Goal: Information Seeking & Learning: Learn about a topic

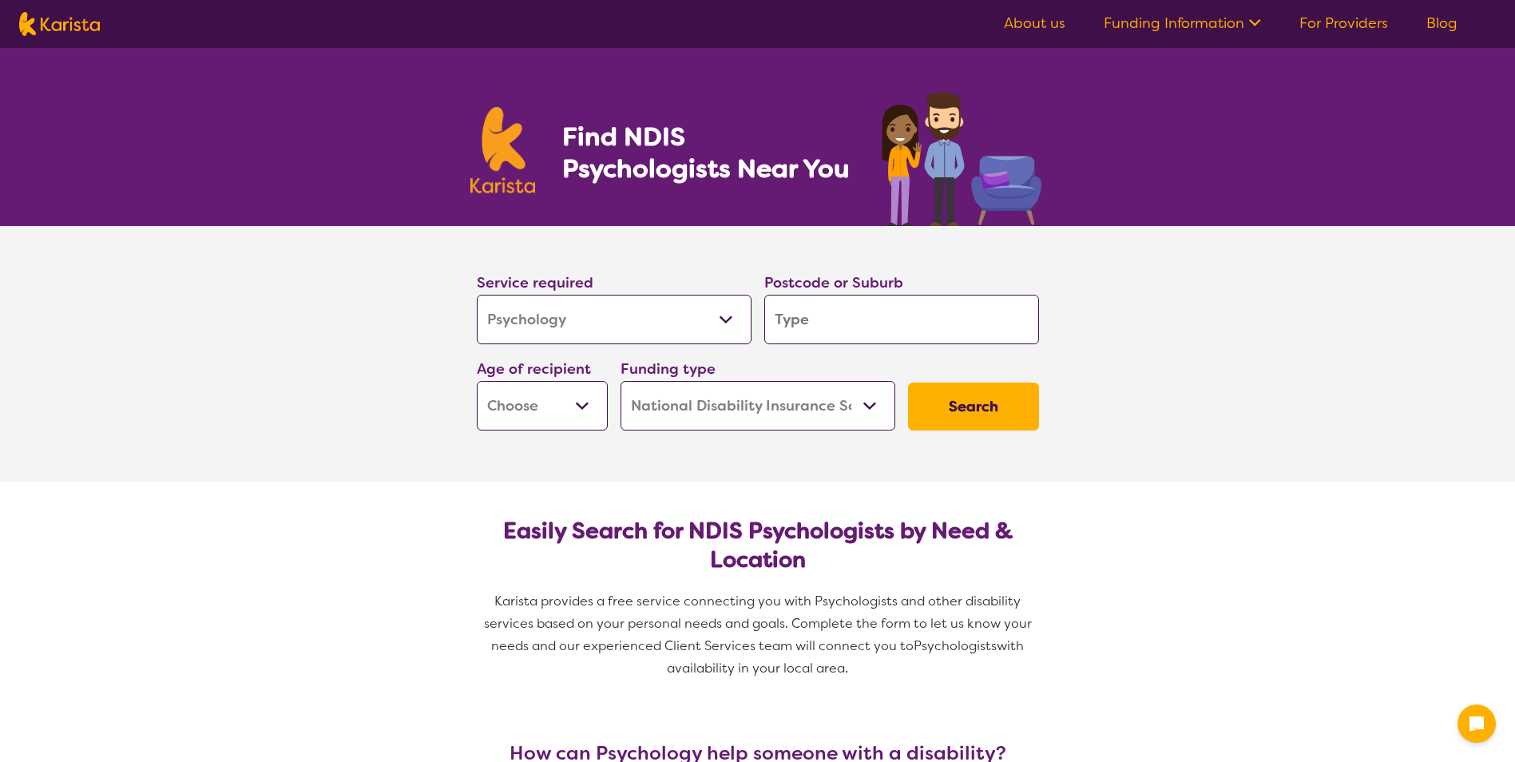
select select "Psychology"
select select "NDIS"
select select "Psychology"
select select "NDIS"
type input "4"
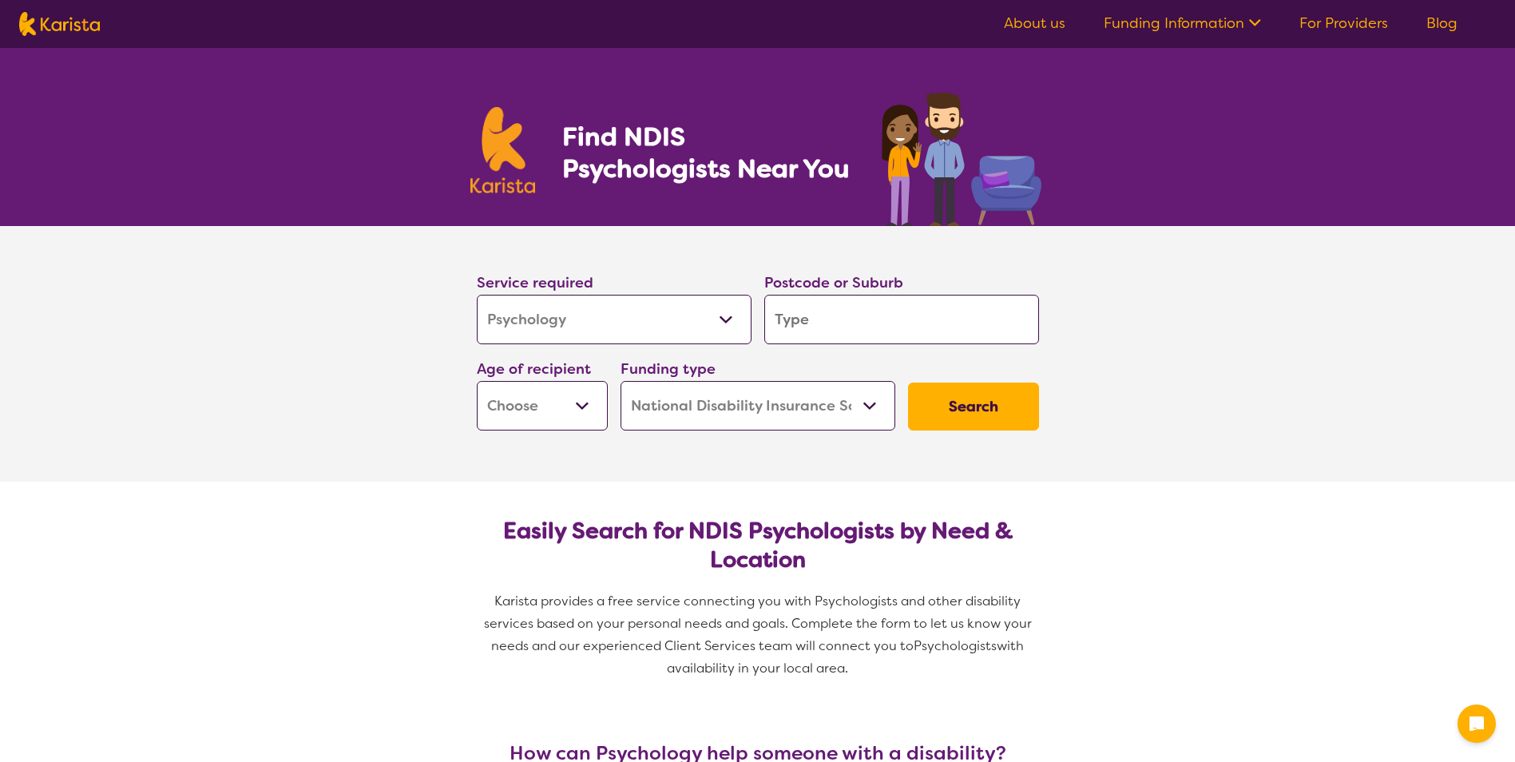
type input "4"
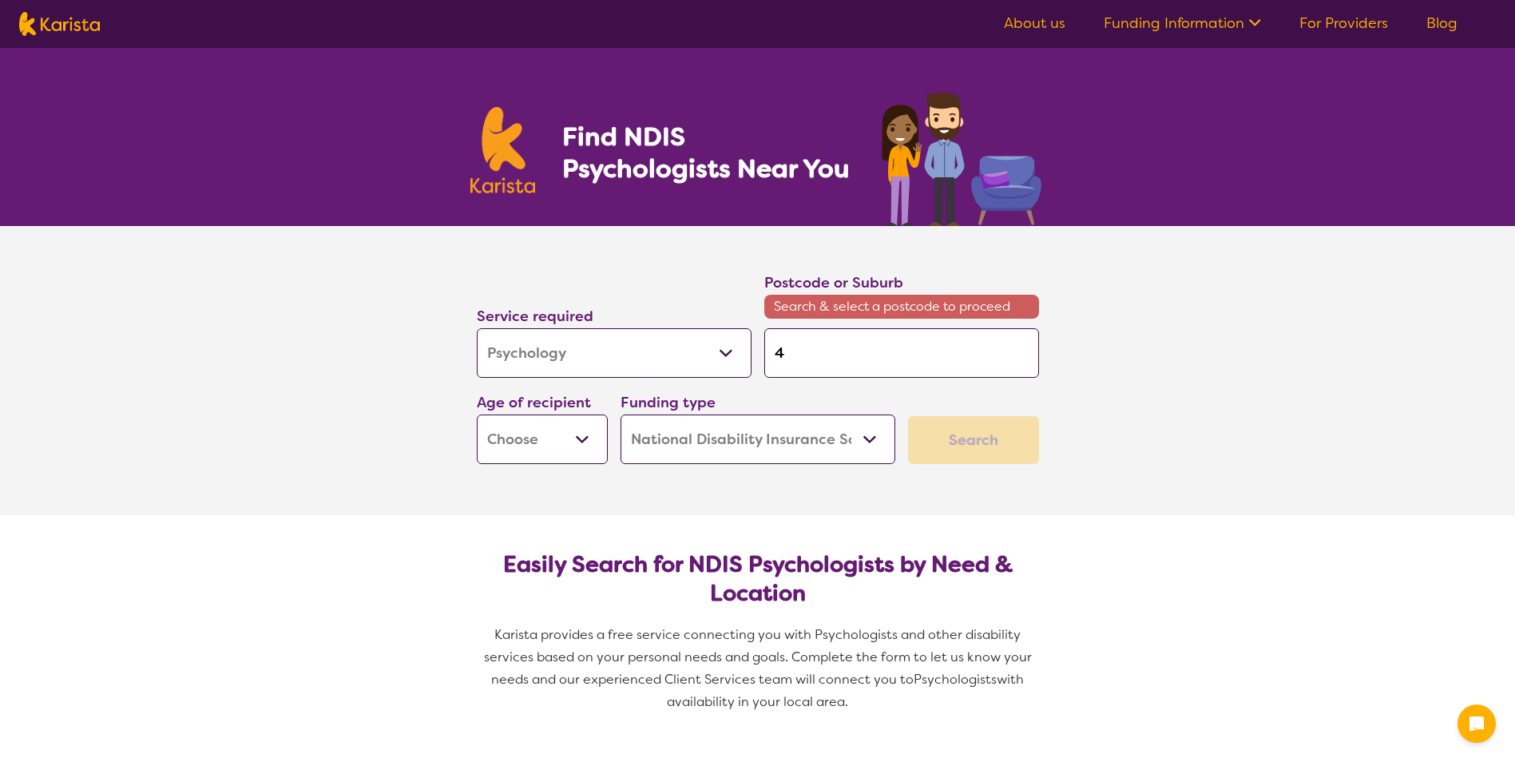
type input "41"
type input "412"
type input "4125"
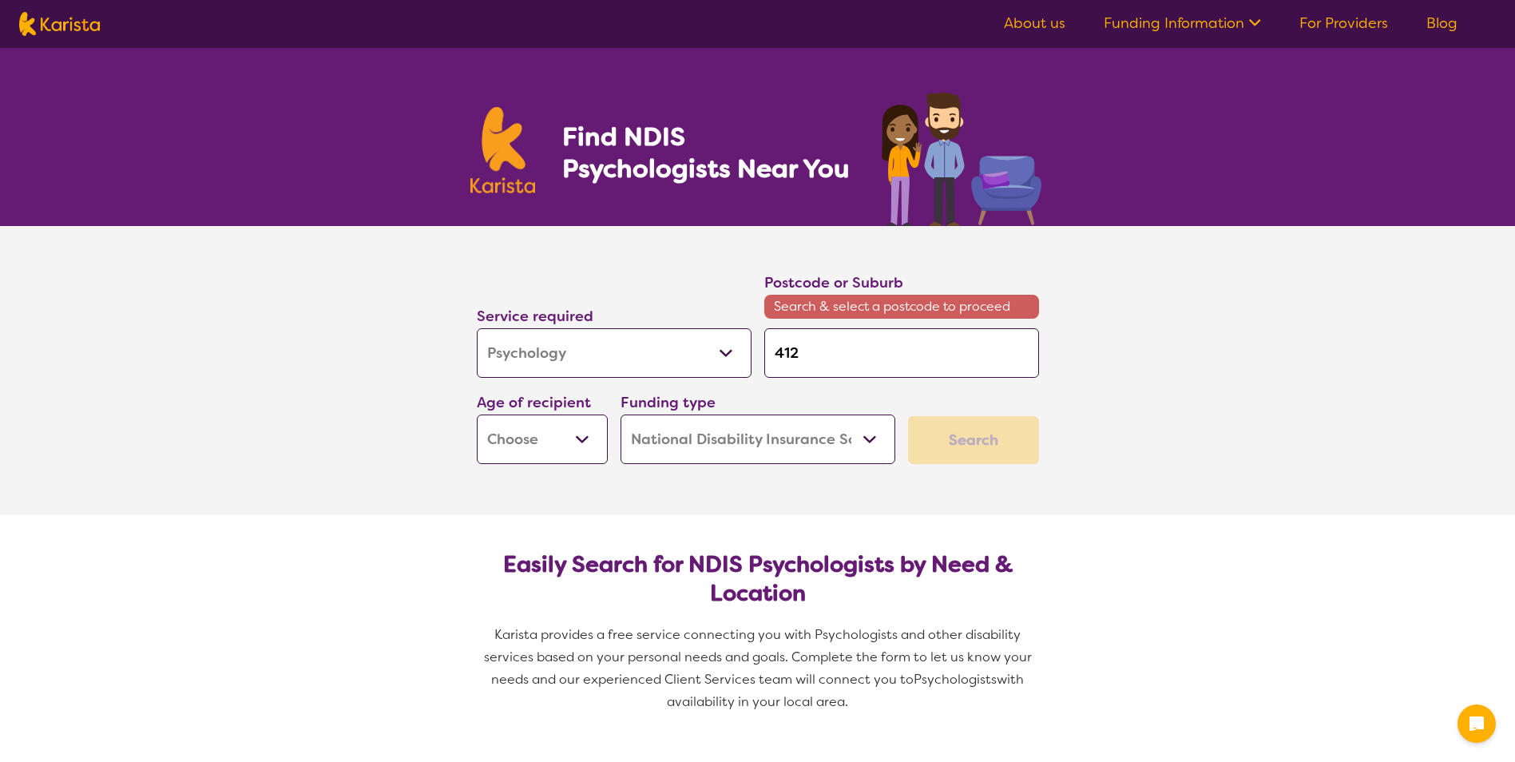
type input "4125"
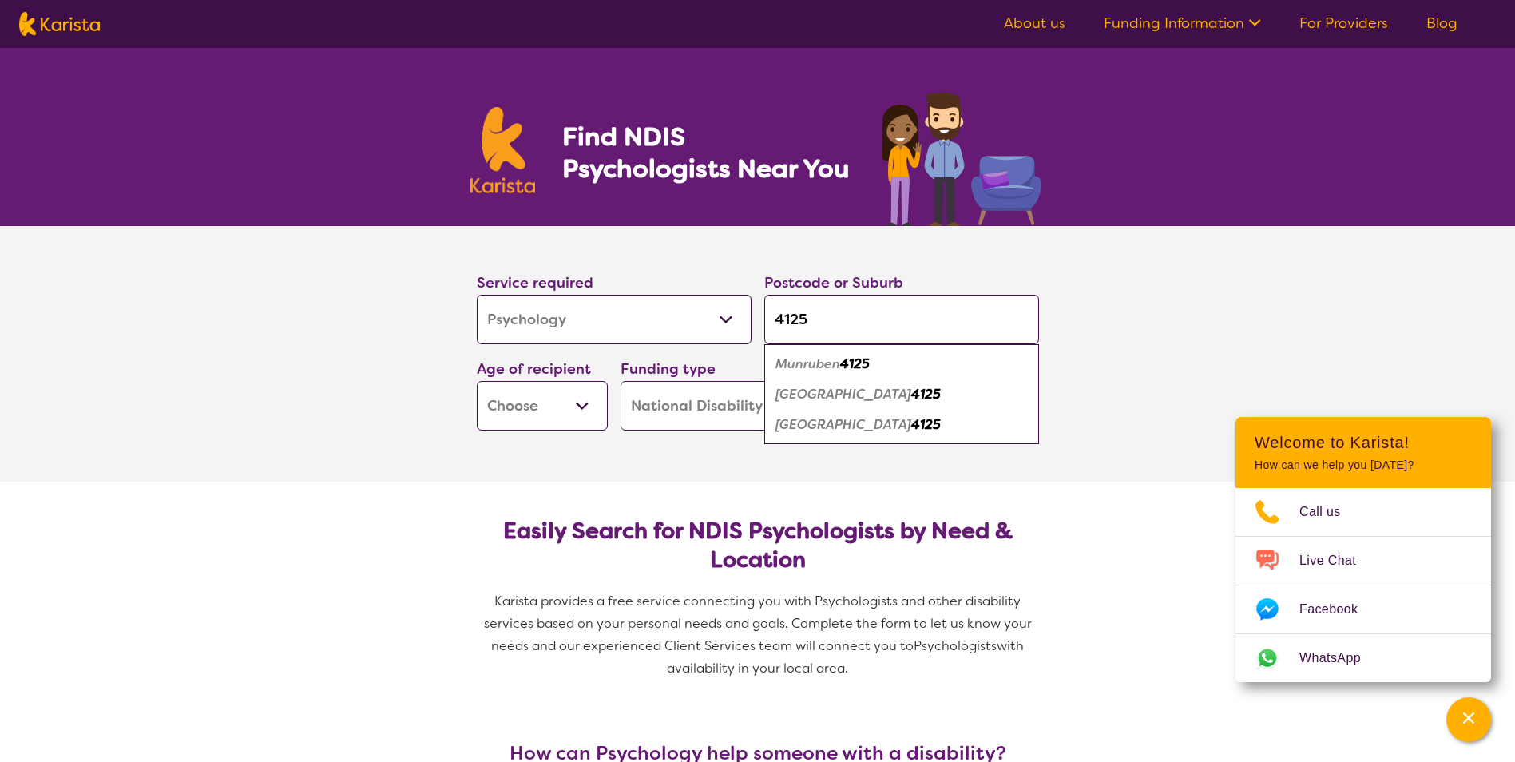
type input "4125"
click at [825, 401] on em "[GEOGRAPHIC_DATA]" at bounding box center [843, 394] width 136 height 17
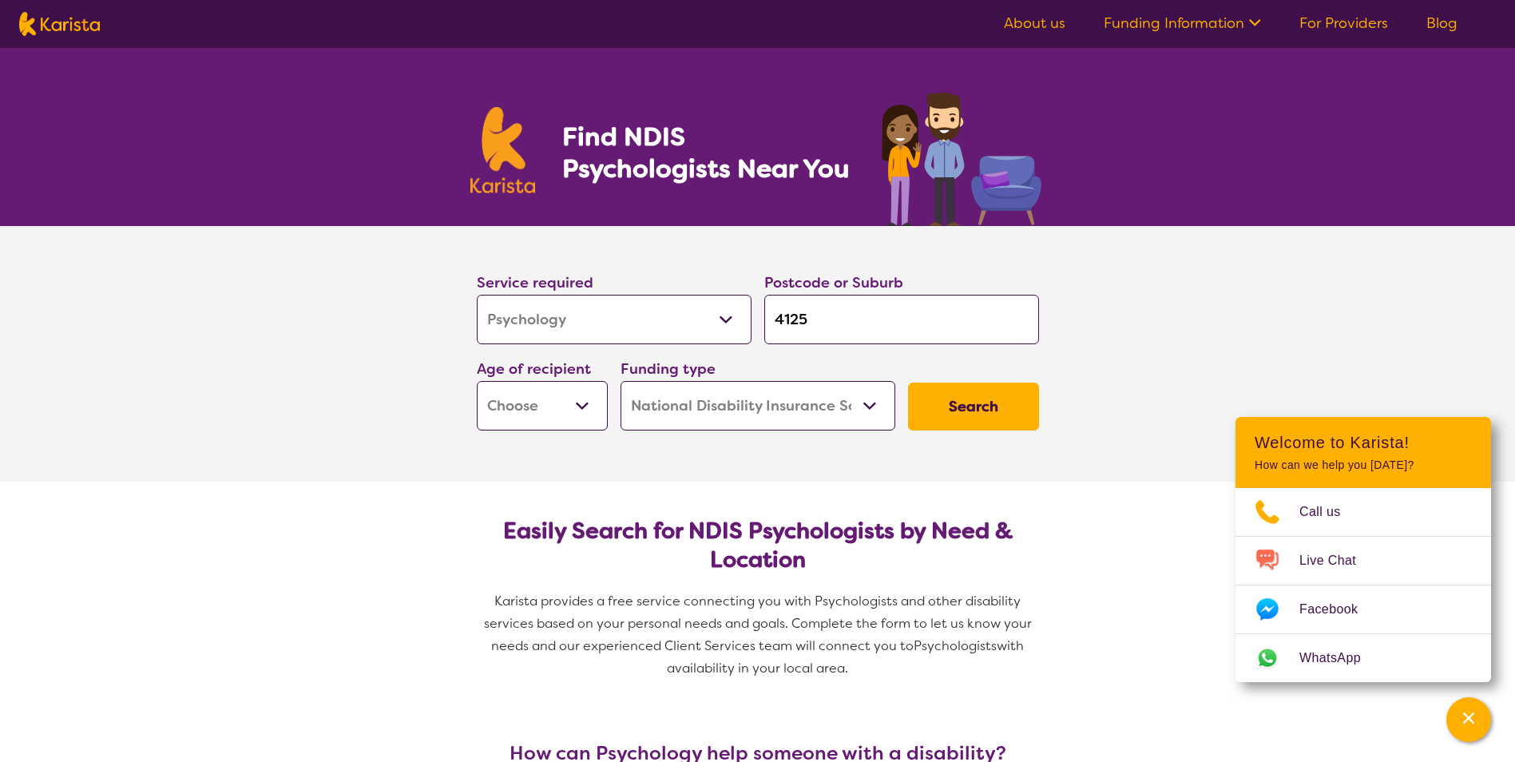
click at [592, 412] on select "Early Childhood - 0 to 9 Child - 10 to 11 Adolescent - 12 to 17 Adult - 18 to 6…" at bounding box center [542, 406] width 131 height 50
select select "EC"
click at [477, 381] on select "Early Childhood - 0 to 9 Child - 10 to 11 Adolescent - 12 to 17 Adult - 18 to 6…" at bounding box center [542, 406] width 131 height 50
select select "EC"
click at [976, 403] on button "Search" at bounding box center [973, 406] width 131 height 48
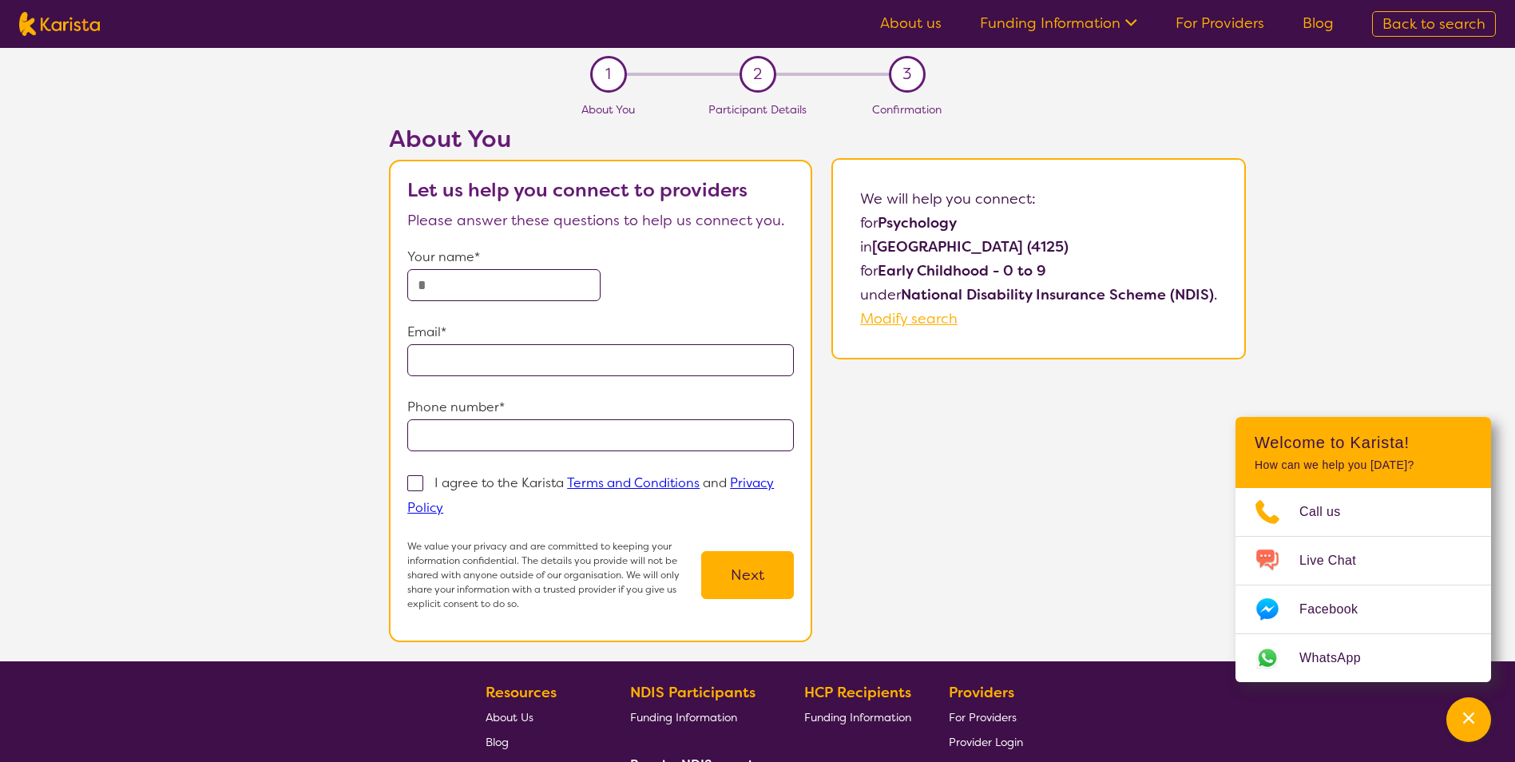
select select "Psychology"
select select "EC"
select select "NDIS"
select select "Psychology"
select select "EC"
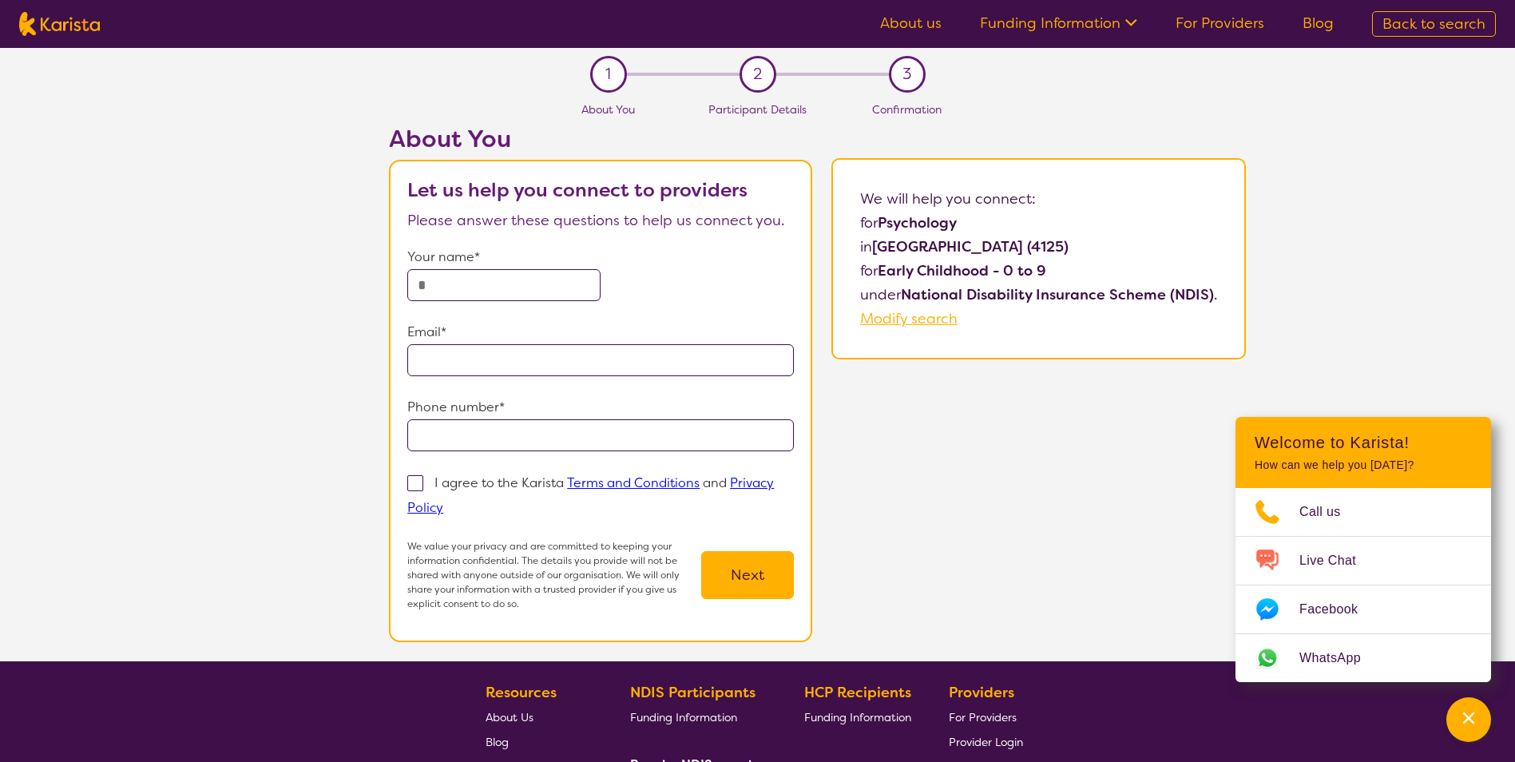
select select "NDIS"
